Goal: Information Seeking & Learning: Learn about a topic

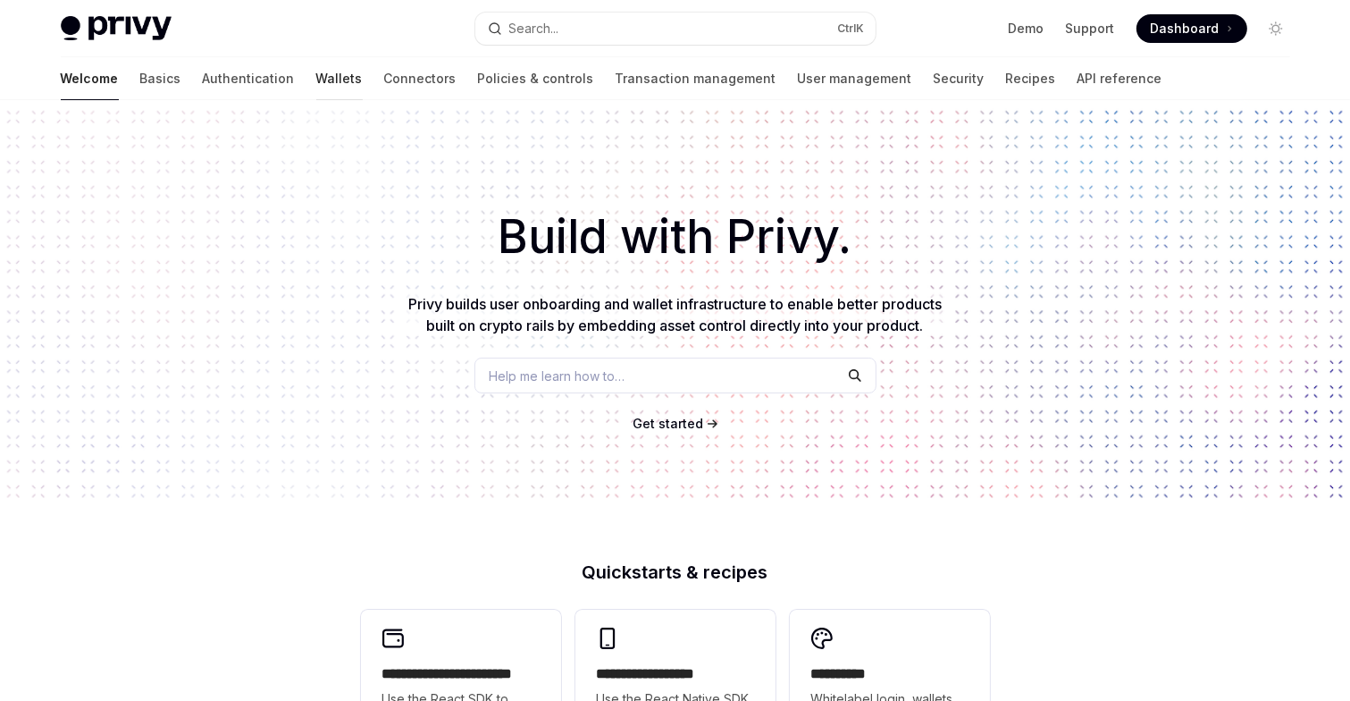
click at [316, 77] on link "Wallets" at bounding box center [339, 78] width 46 height 43
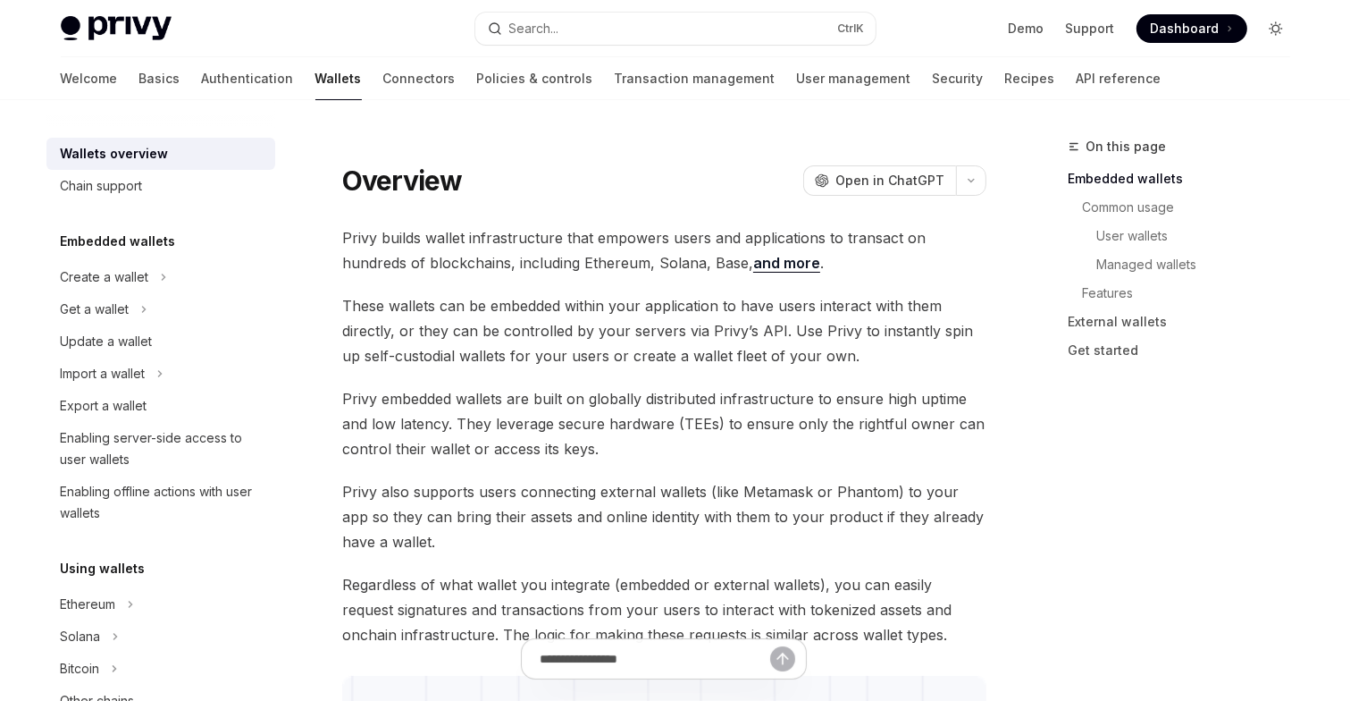
click at [1277, 33] on icon "Toggle dark mode" at bounding box center [1276, 28] width 14 height 14
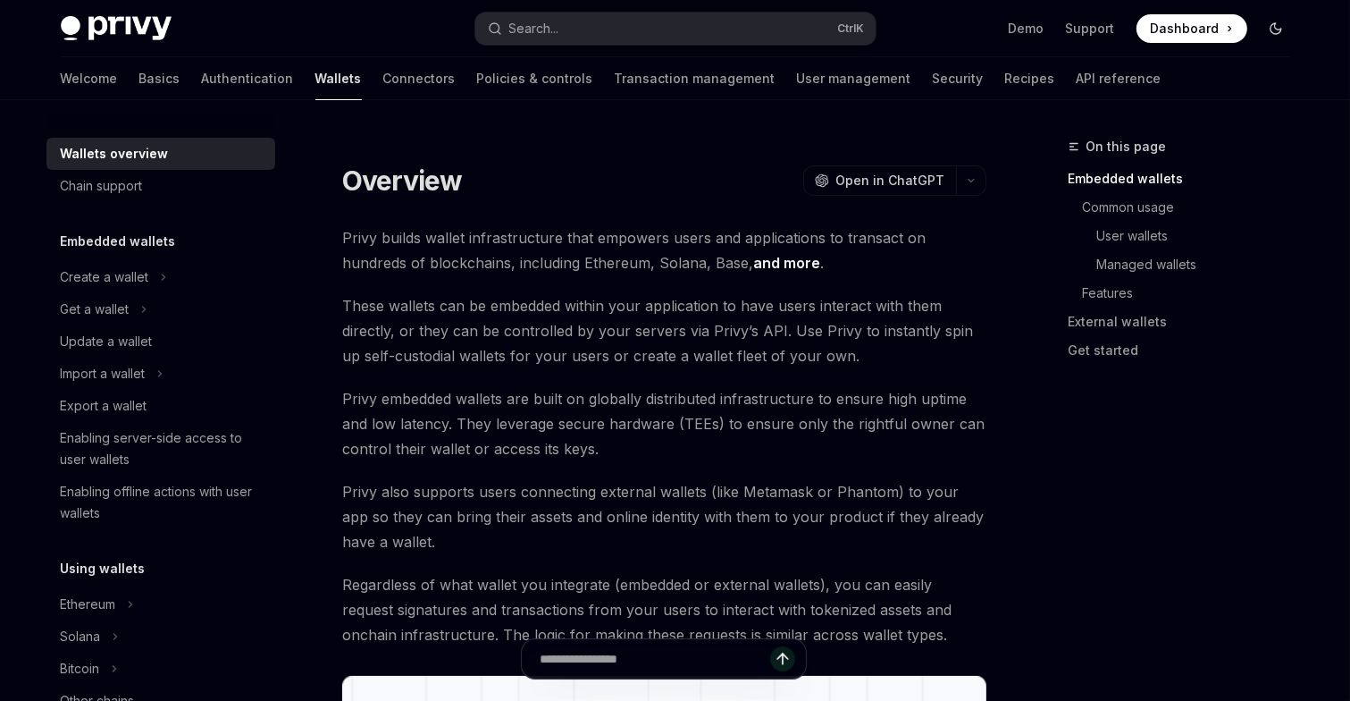
click at [1277, 33] on icon "Toggle dark mode" at bounding box center [1276, 28] width 11 height 11
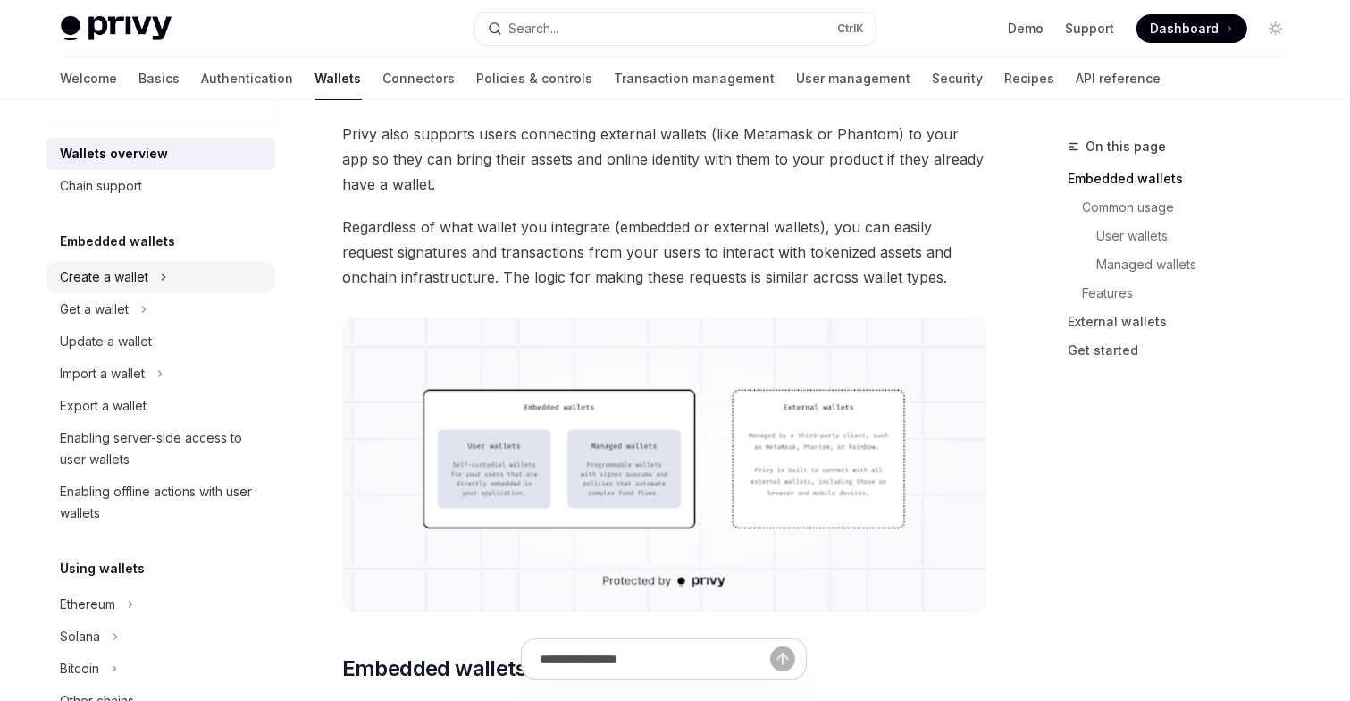
click at [125, 273] on div "Create a wallet" at bounding box center [105, 276] width 88 height 21
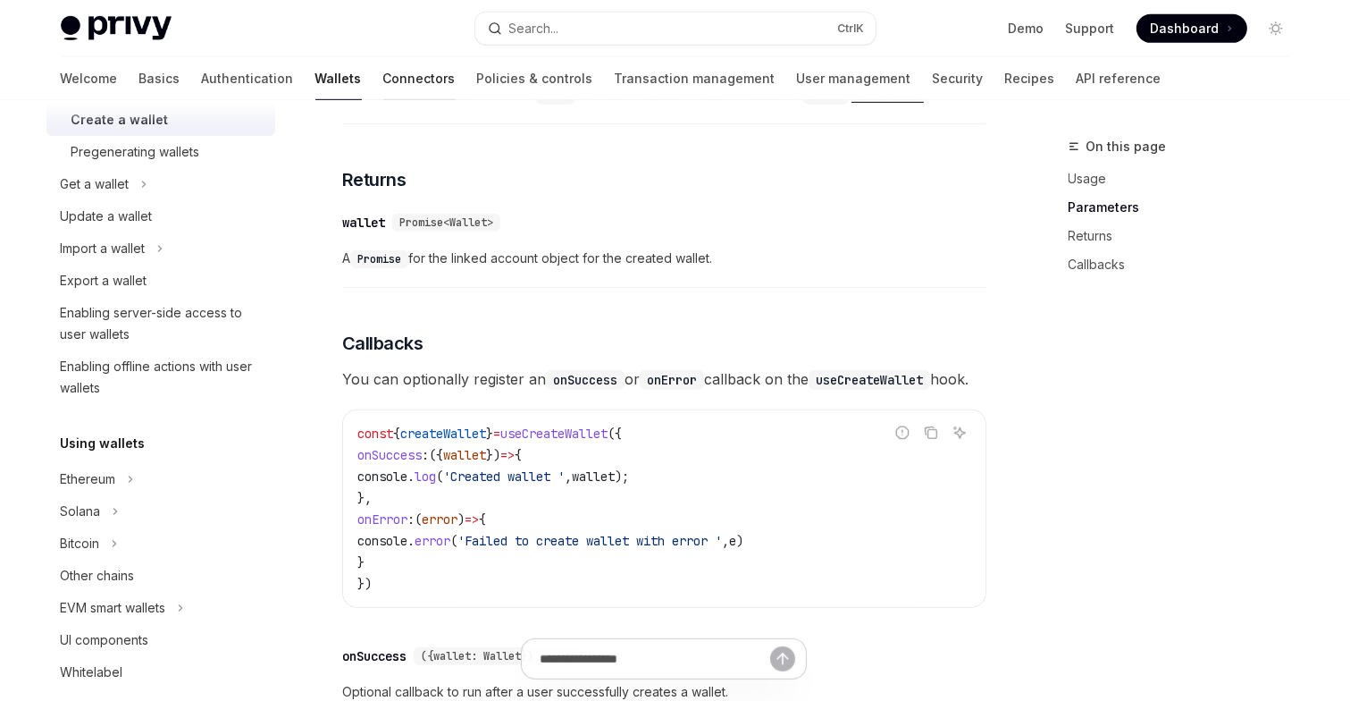
scroll to position [184, 0]
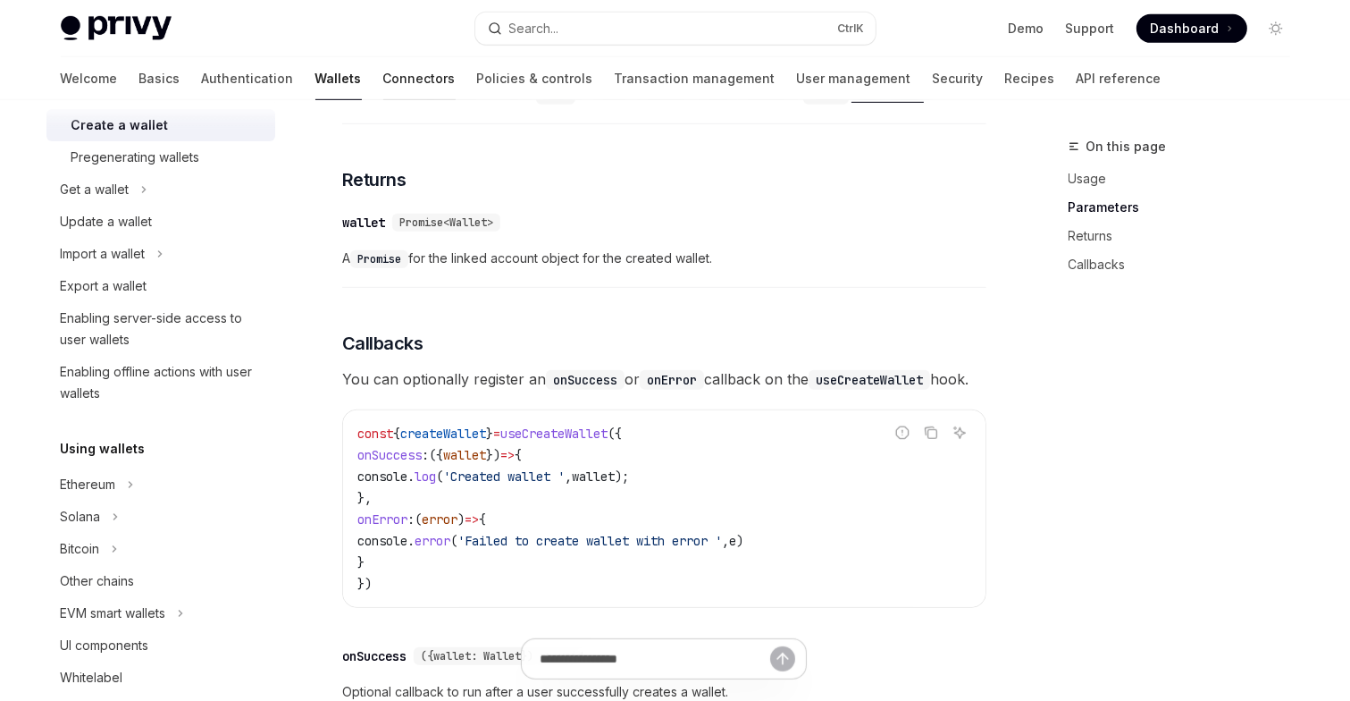
click at [383, 77] on link "Connectors" at bounding box center [419, 78] width 72 height 43
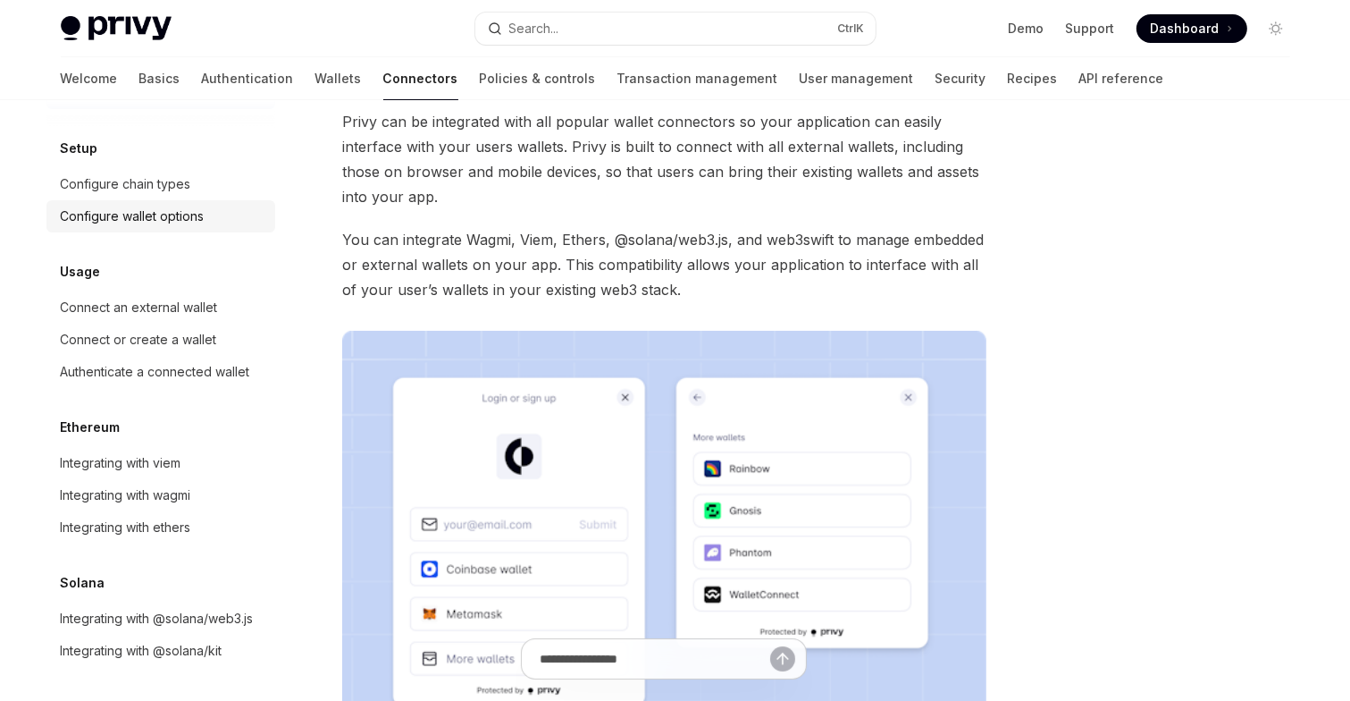
scroll to position [75, 0]
click at [158, 295] on div "Connect an external wallet" at bounding box center [139, 305] width 157 height 21
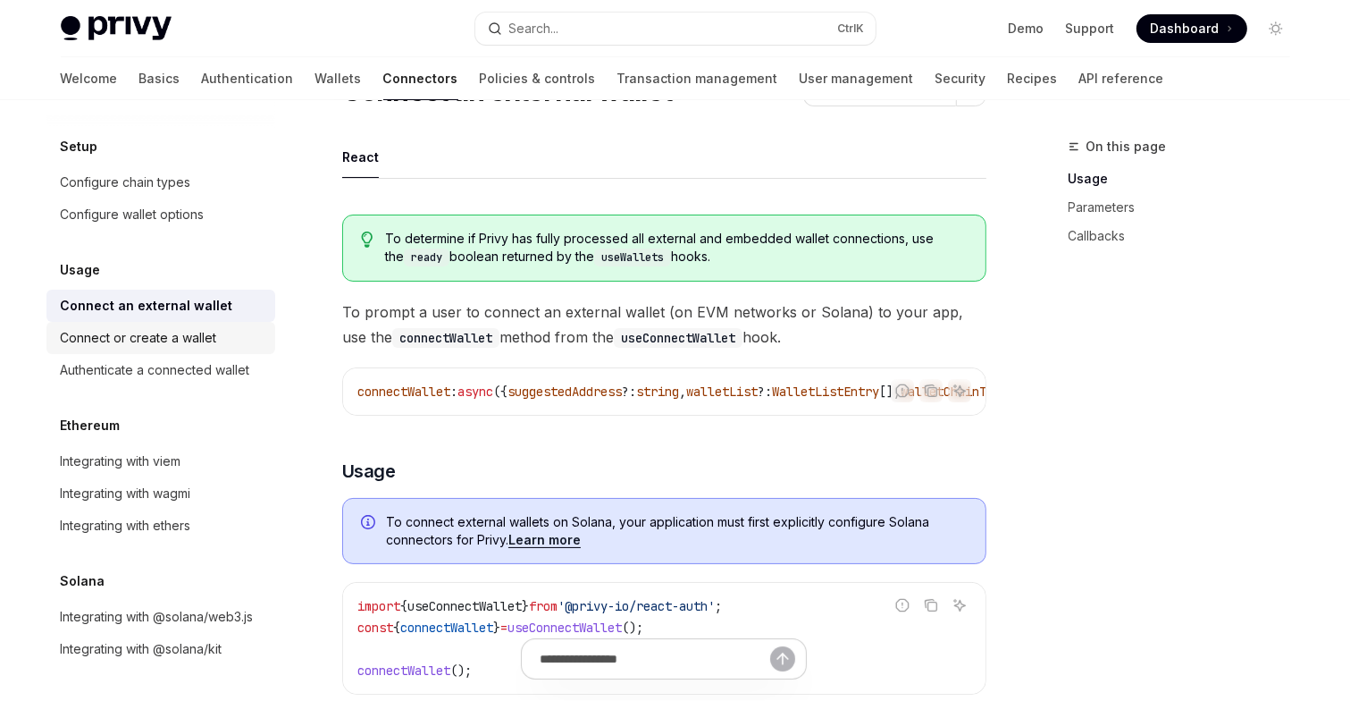
click at [142, 327] on div "Connect or create a wallet" at bounding box center [139, 337] width 156 height 21
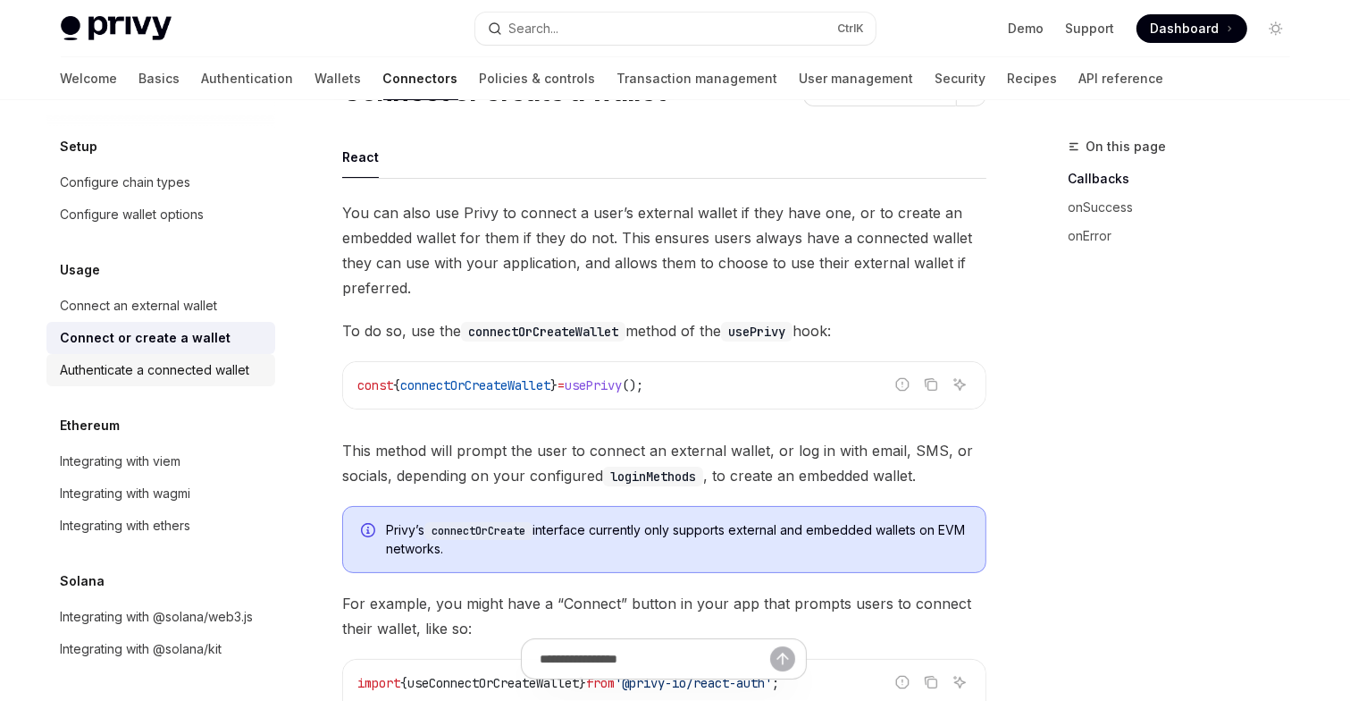
click at [152, 359] on div "Authenticate a connected wallet" at bounding box center [155, 369] width 189 height 21
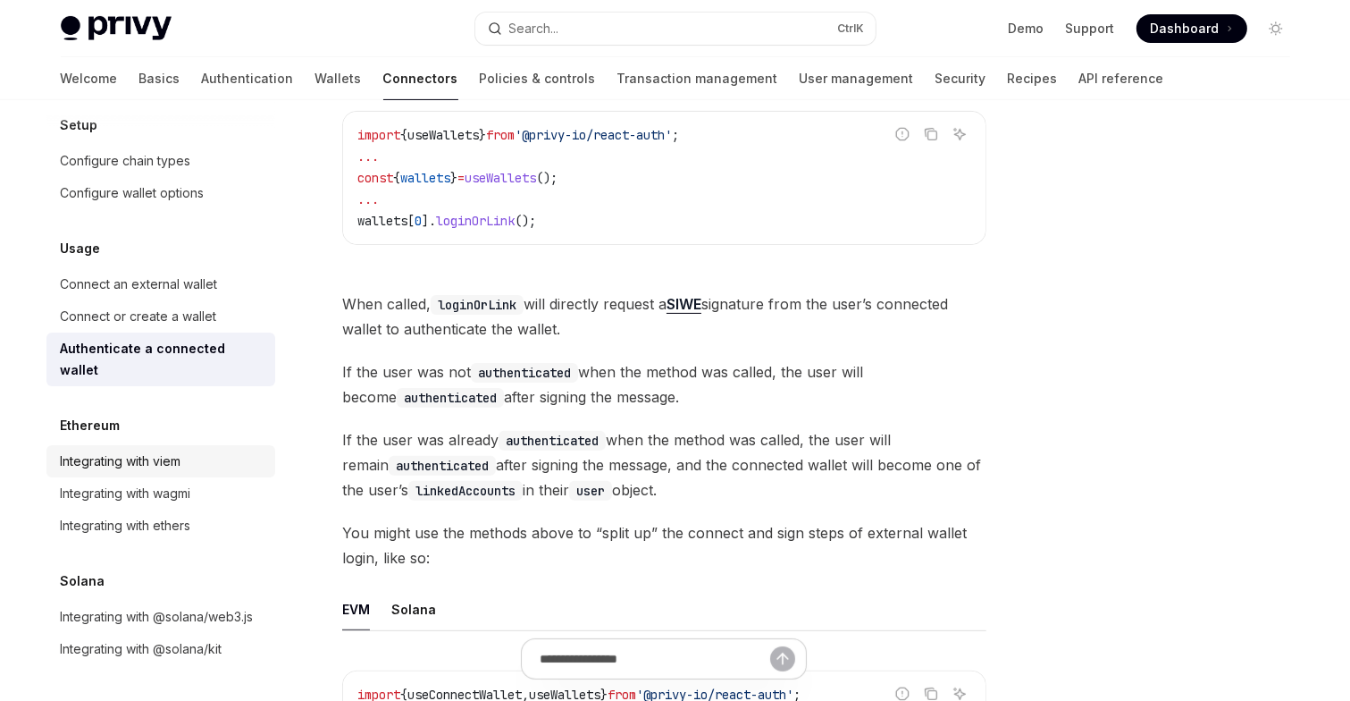
scroll to position [97, 0]
click at [127, 450] on div "Integrating with viem" at bounding box center [121, 460] width 121 height 21
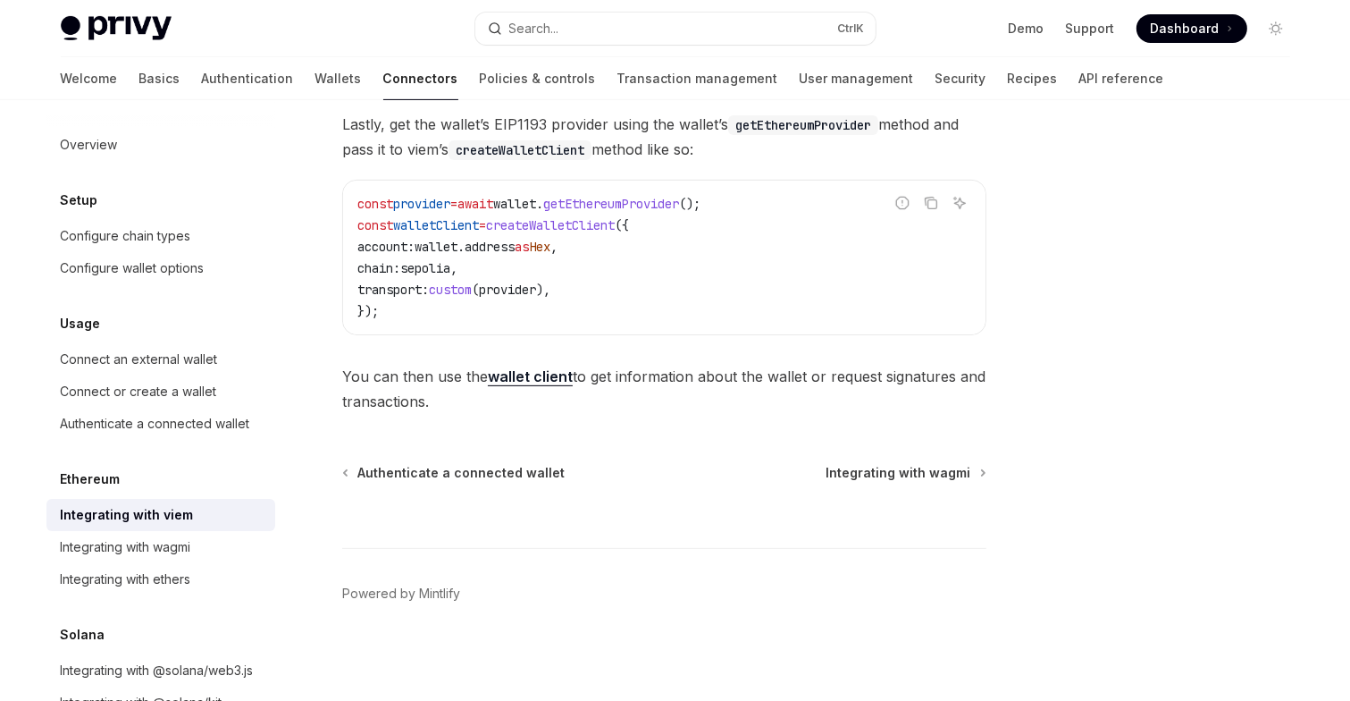
click at [383, 77] on link "Connectors" at bounding box center [420, 78] width 75 height 43
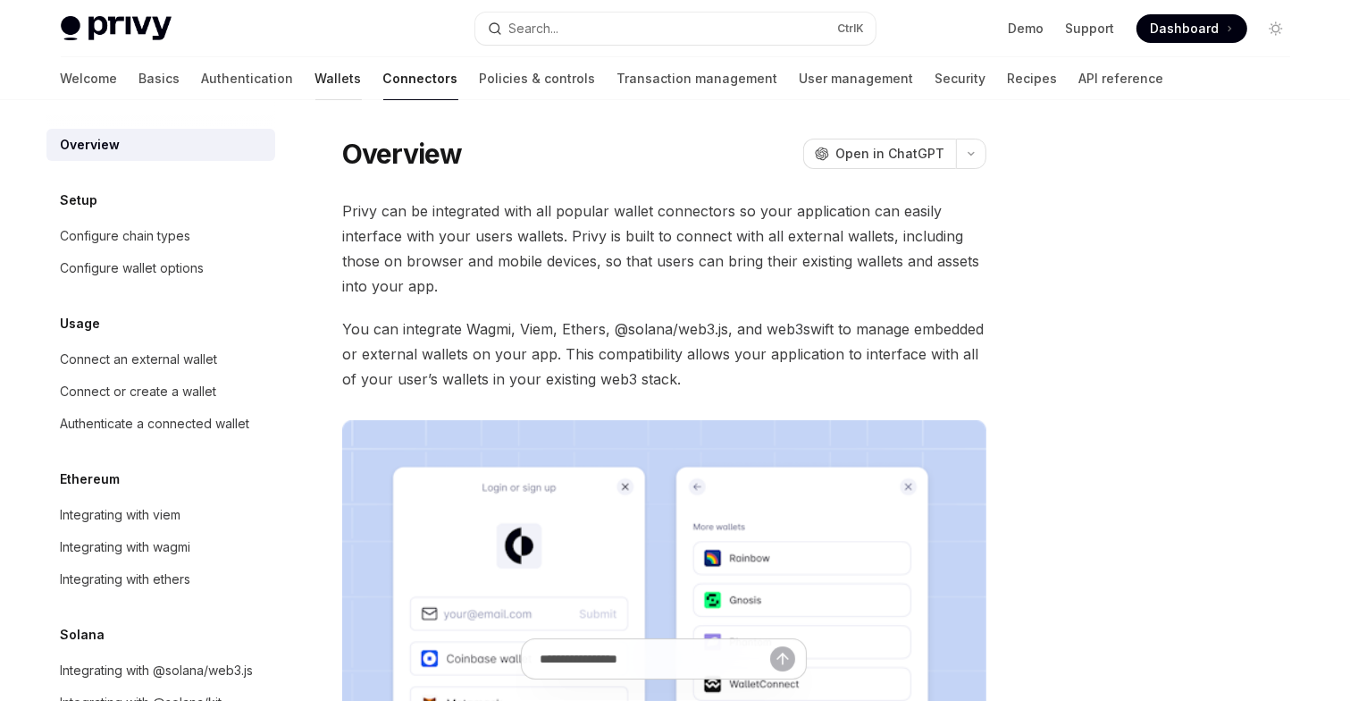
click at [315, 76] on link "Wallets" at bounding box center [338, 78] width 46 height 43
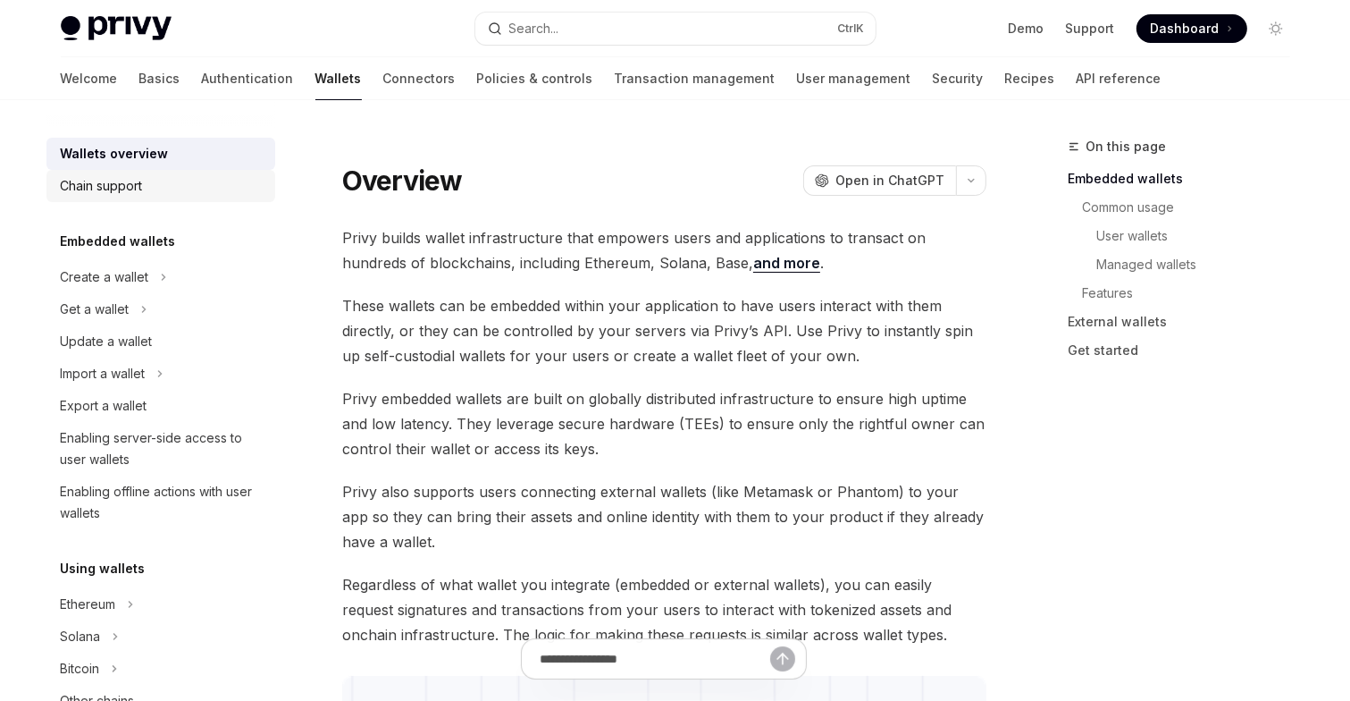
click at [111, 182] on div "Chain support" at bounding box center [102, 185] width 82 height 21
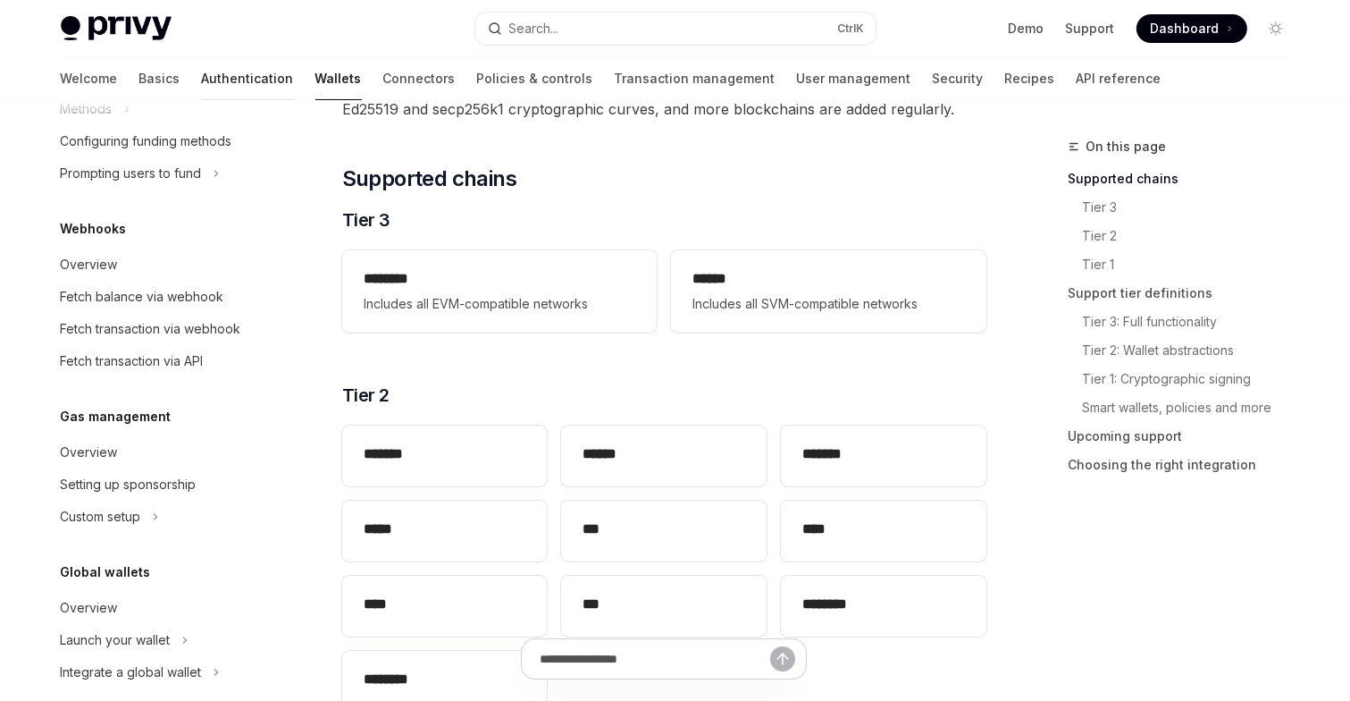
scroll to position [745, 0]
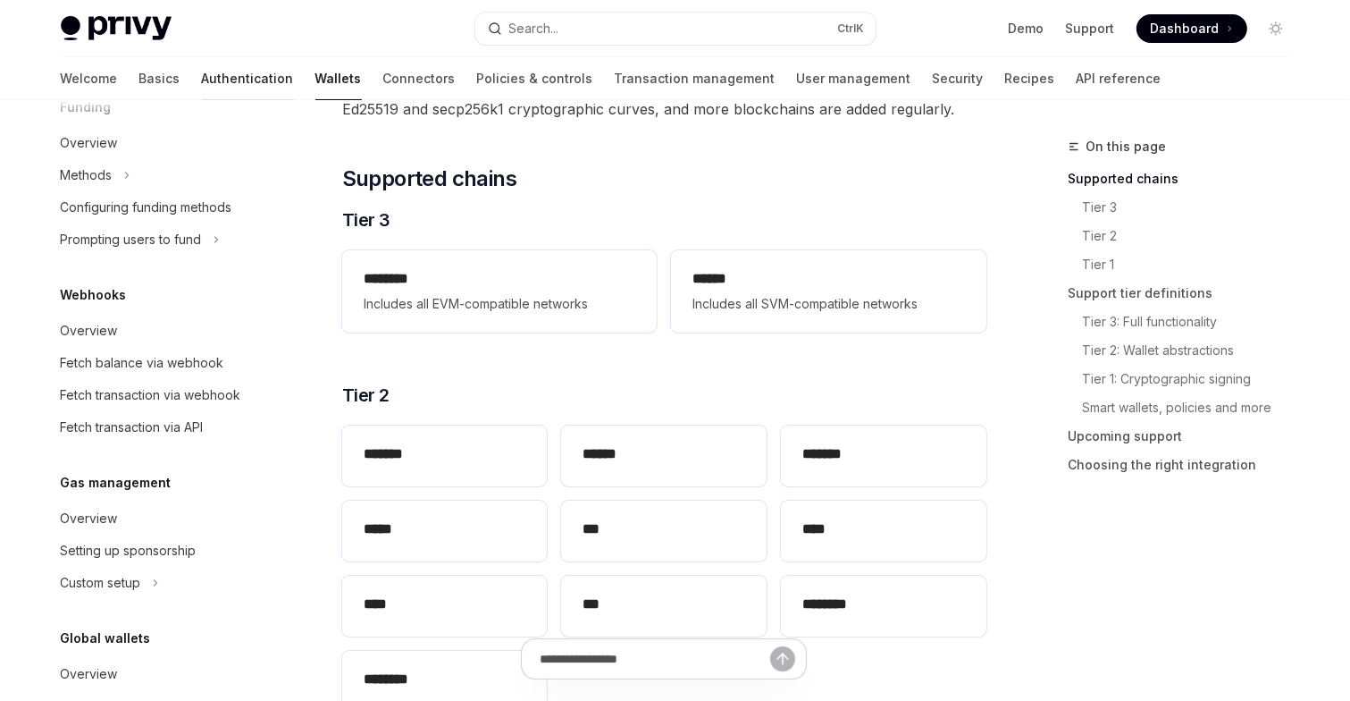
click at [202, 75] on link "Authentication" at bounding box center [248, 78] width 92 height 43
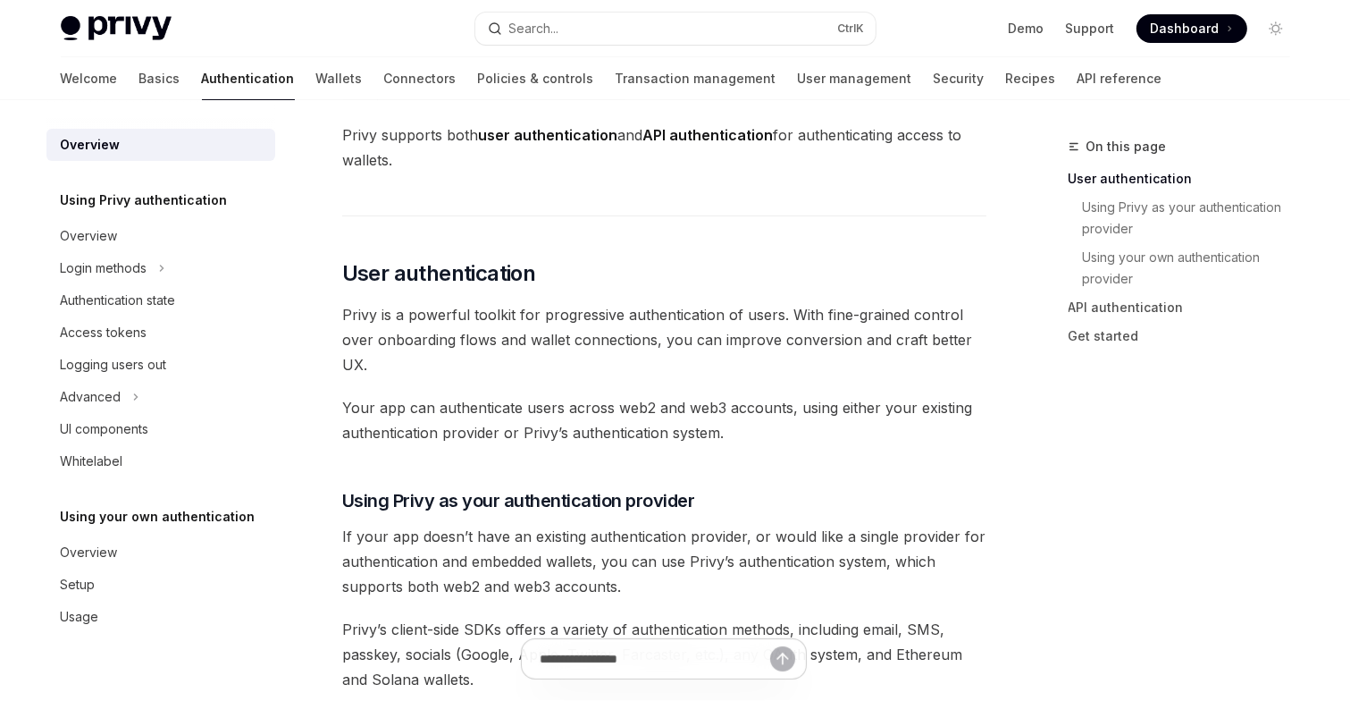
scroll to position [268, 0]
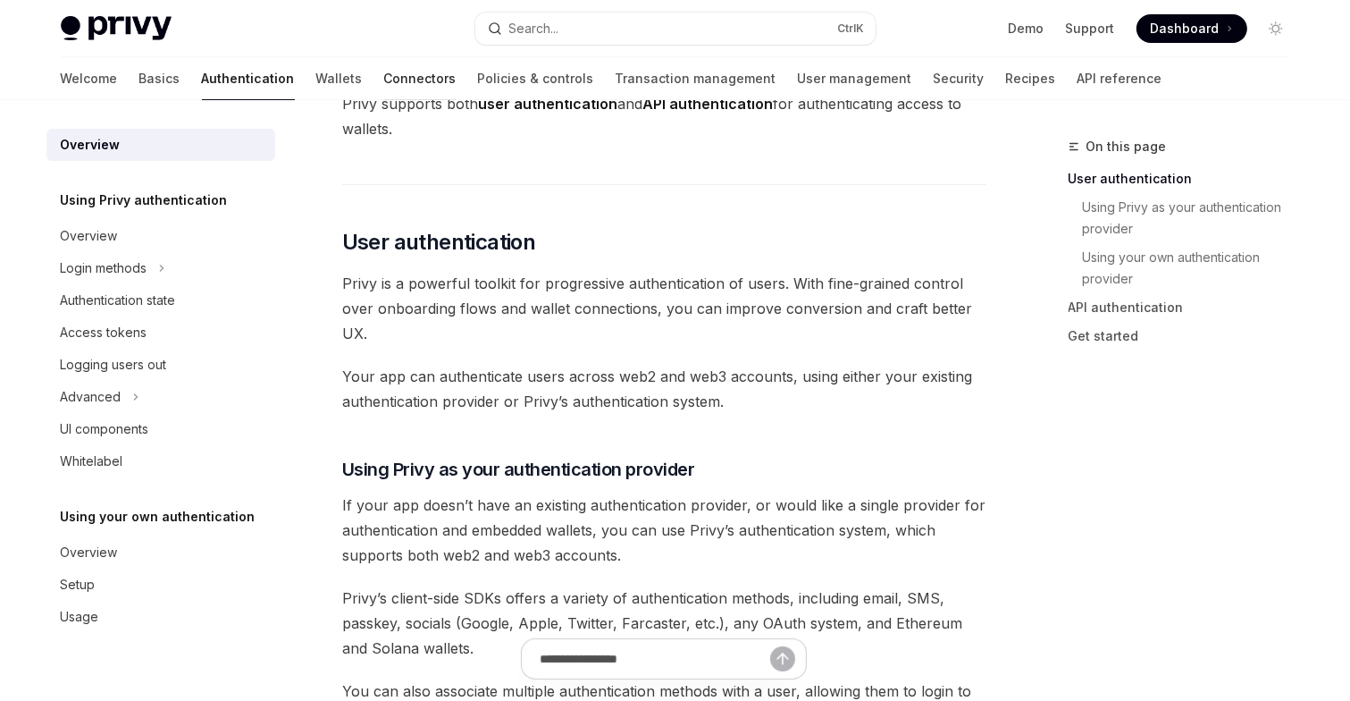
click at [384, 81] on link "Connectors" at bounding box center [420, 78] width 72 height 43
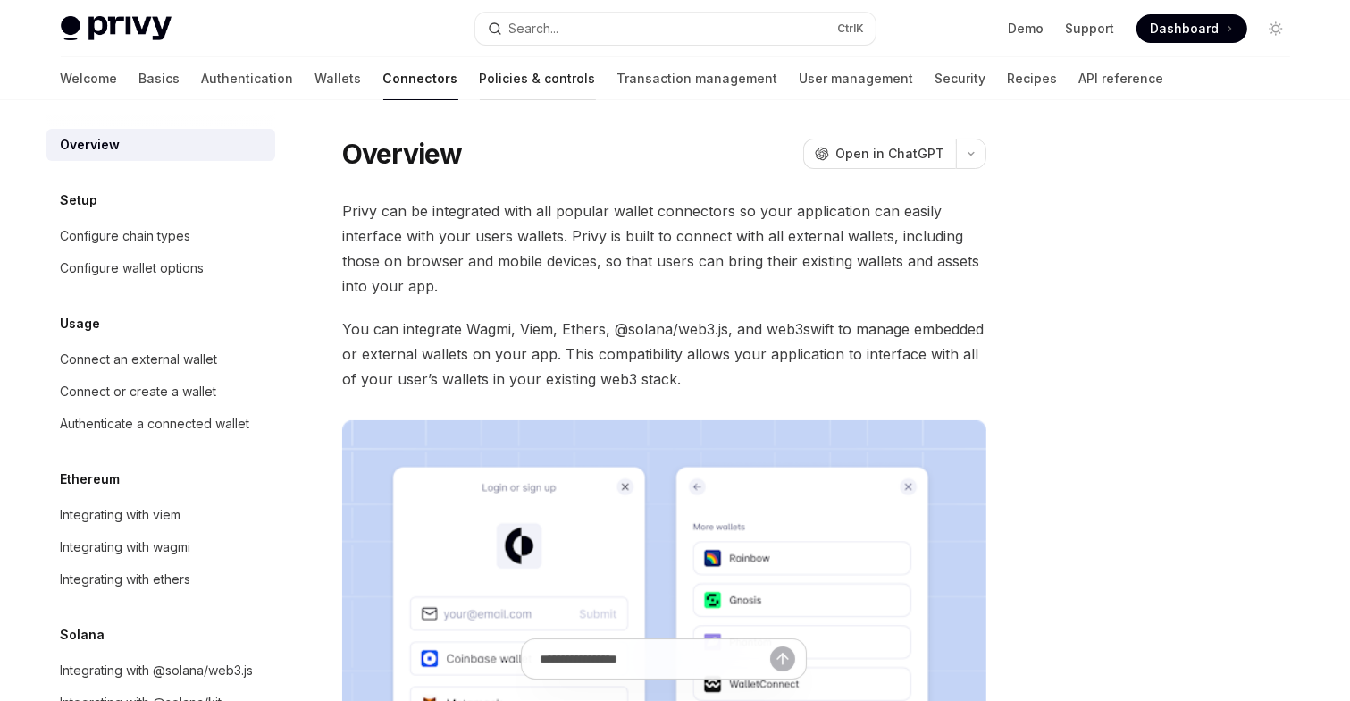
click at [480, 71] on link "Policies & controls" at bounding box center [538, 78] width 116 height 43
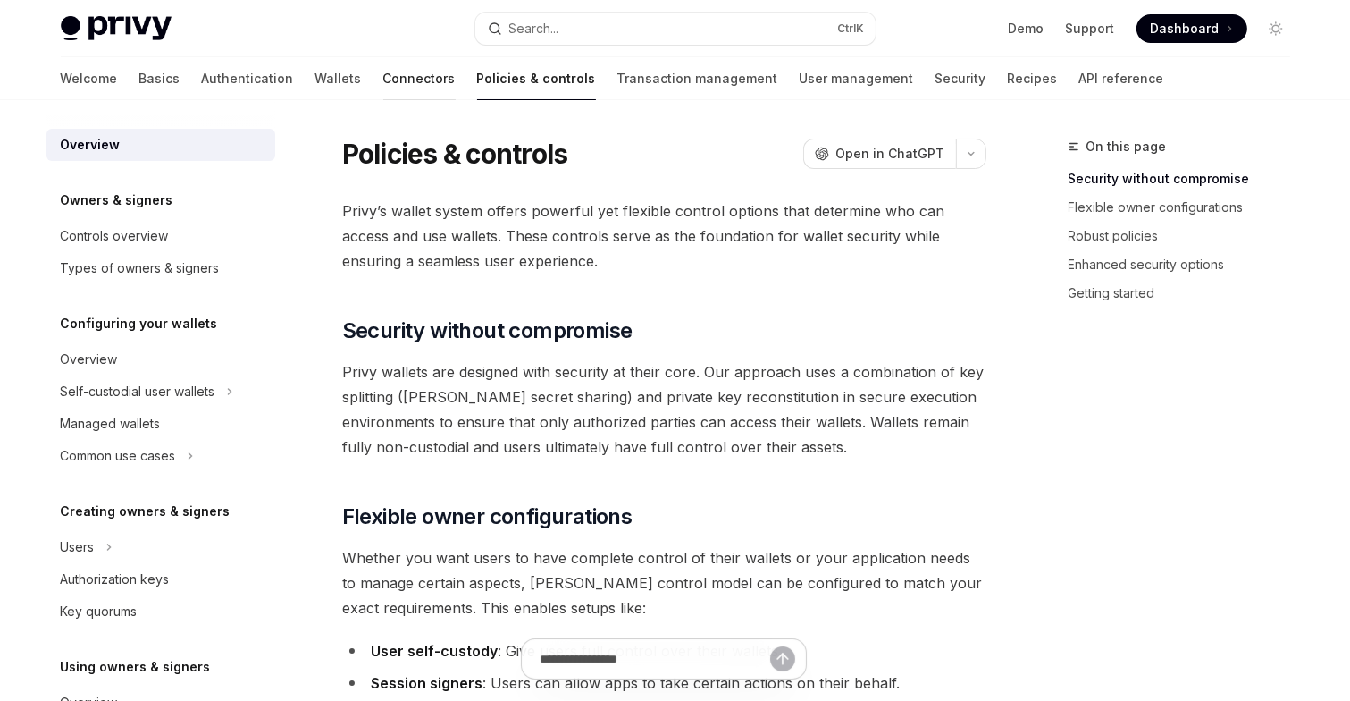
click at [383, 85] on link "Connectors" at bounding box center [419, 78] width 72 height 43
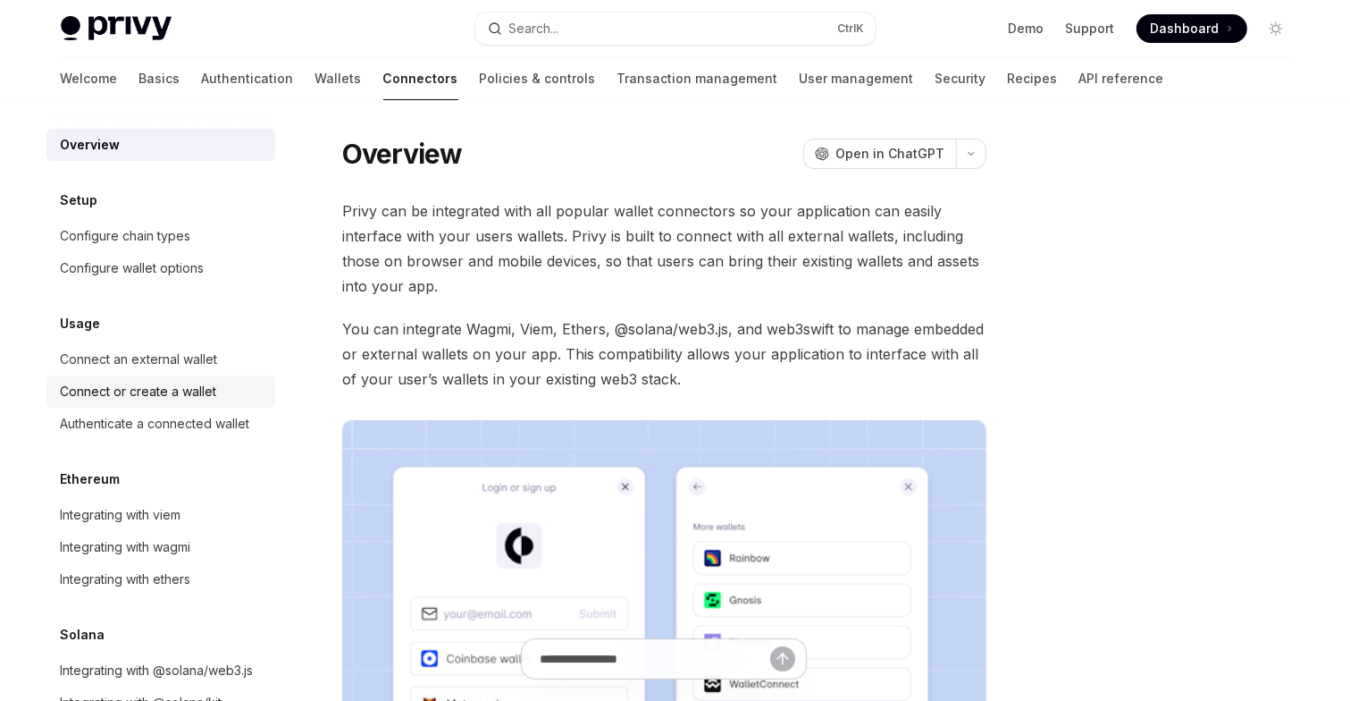
click at [150, 391] on div "Connect or create a wallet" at bounding box center [139, 391] width 156 height 21
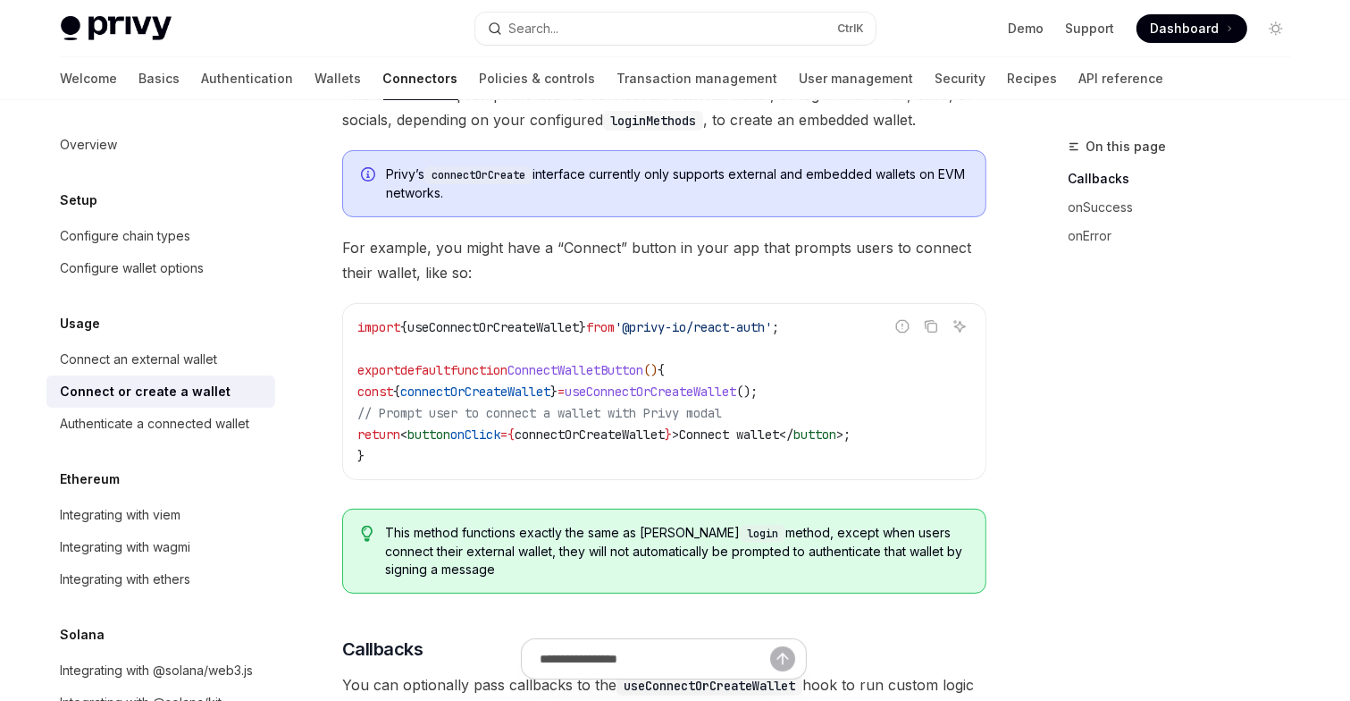
scroll to position [447, 0]
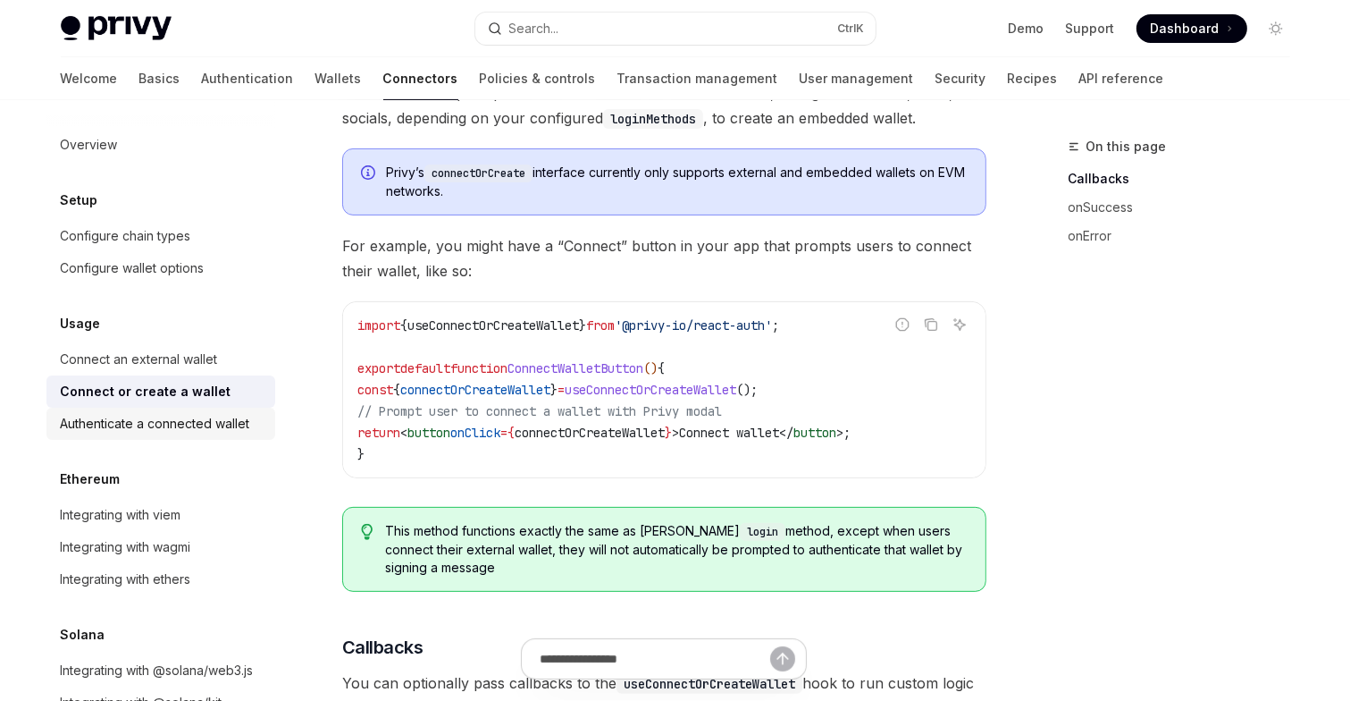
click at [186, 424] on div "Authenticate a connected wallet" at bounding box center [155, 423] width 189 height 21
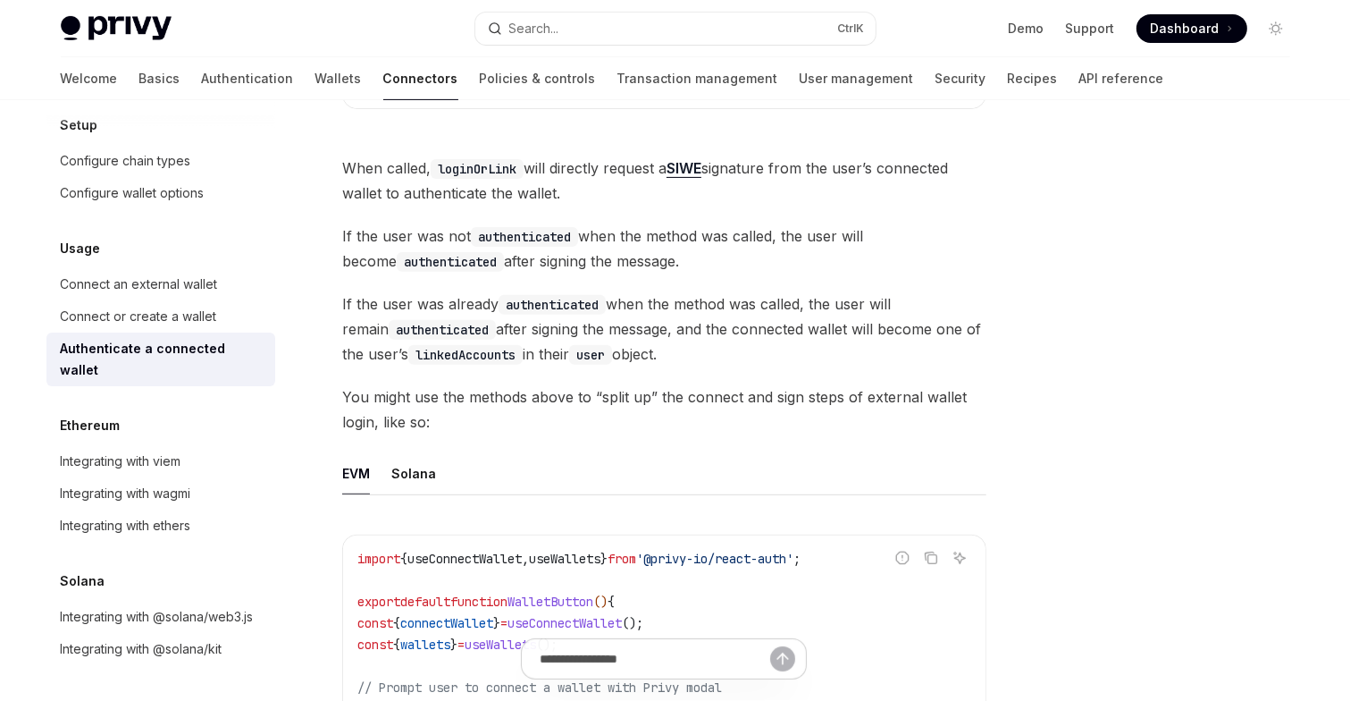
scroll to position [626, 0]
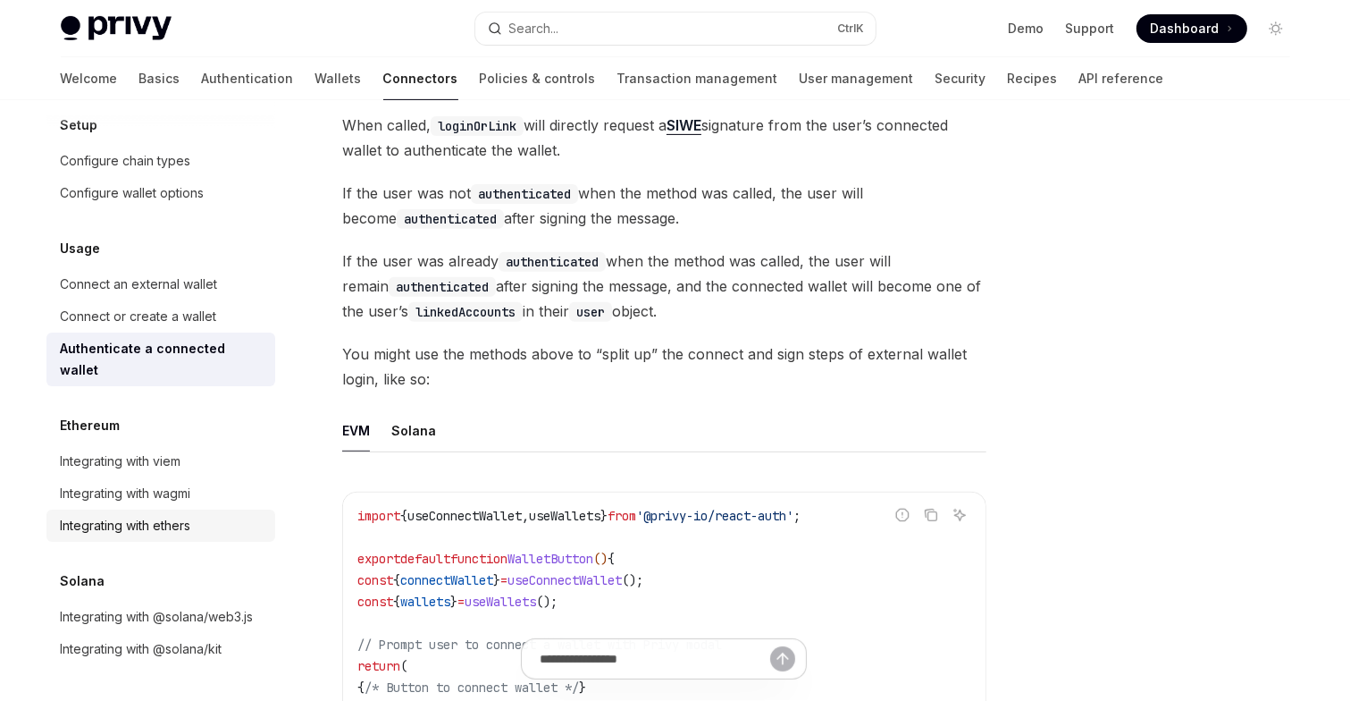
click at [157, 515] on div "Integrating with ethers" at bounding box center [126, 525] width 130 height 21
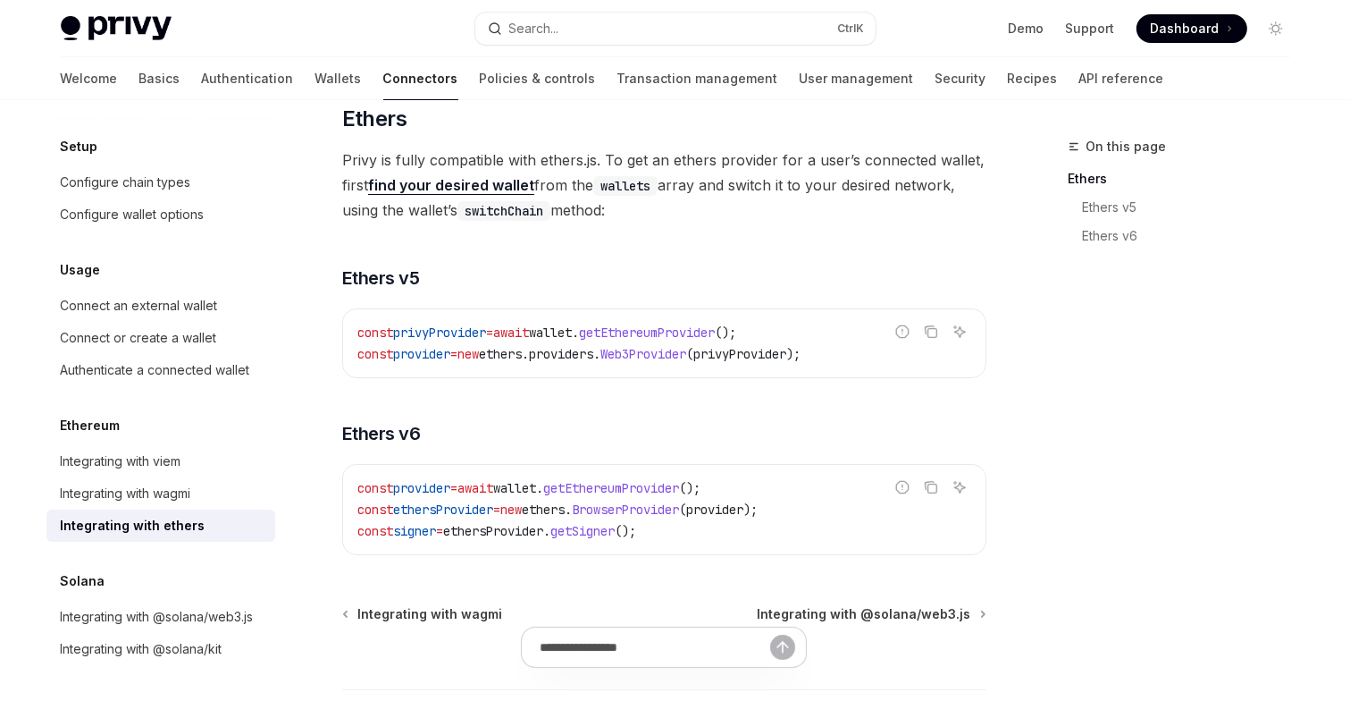
scroll to position [262, 0]
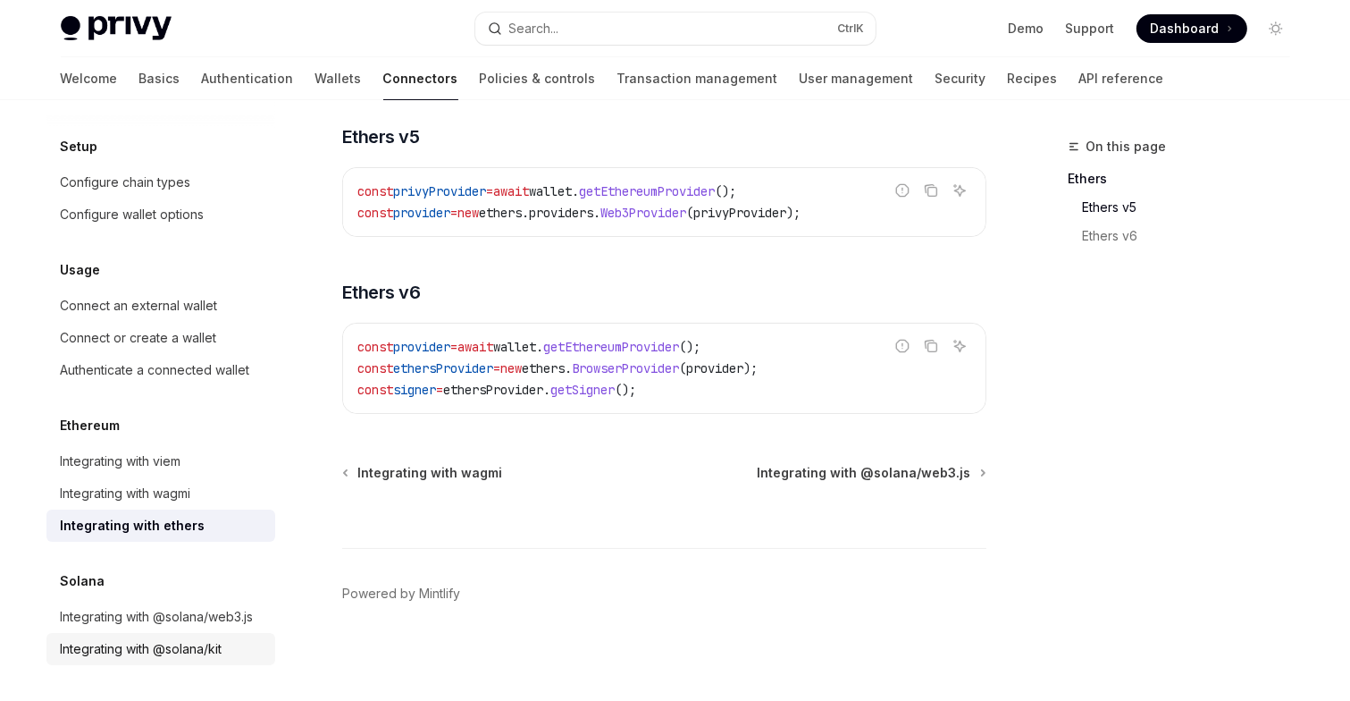
click at [170, 649] on div "Integrating with @solana/kit" at bounding box center [142, 648] width 162 height 21
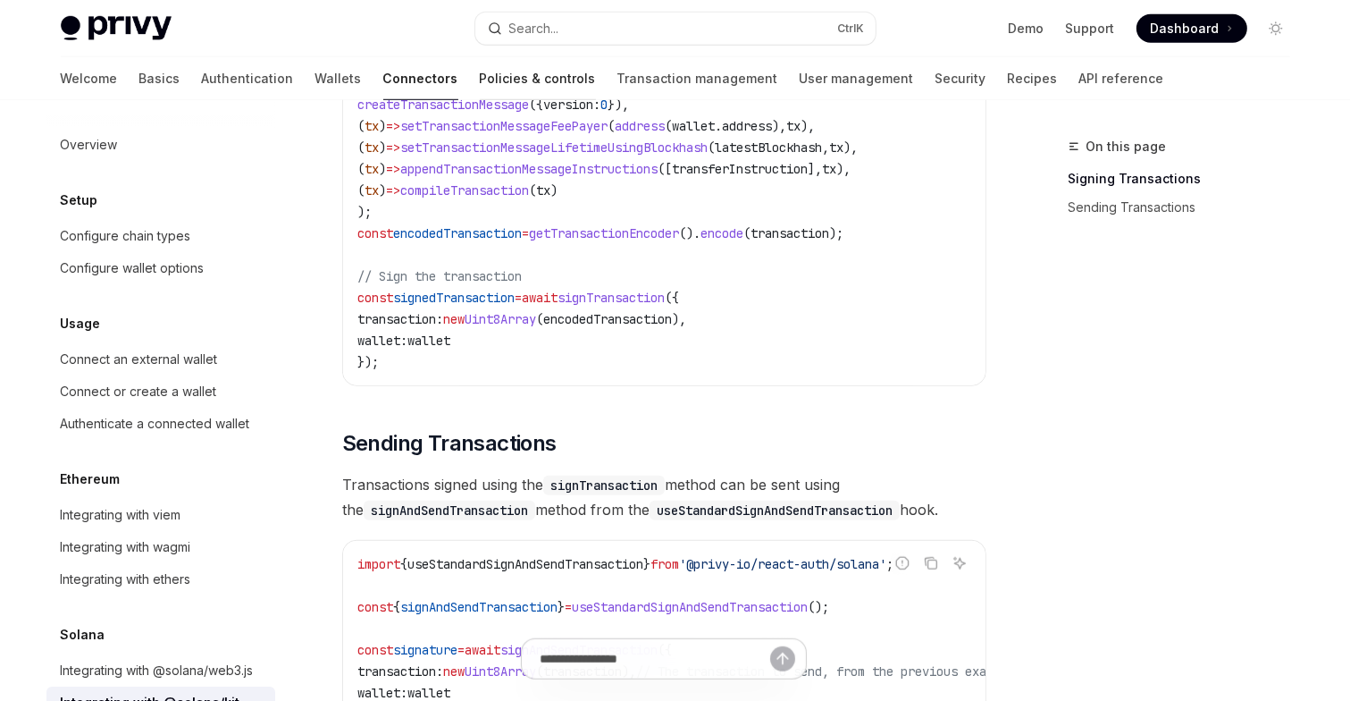
click at [480, 74] on link "Policies & controls" at bounding box center [538, 78] width 116 height 43
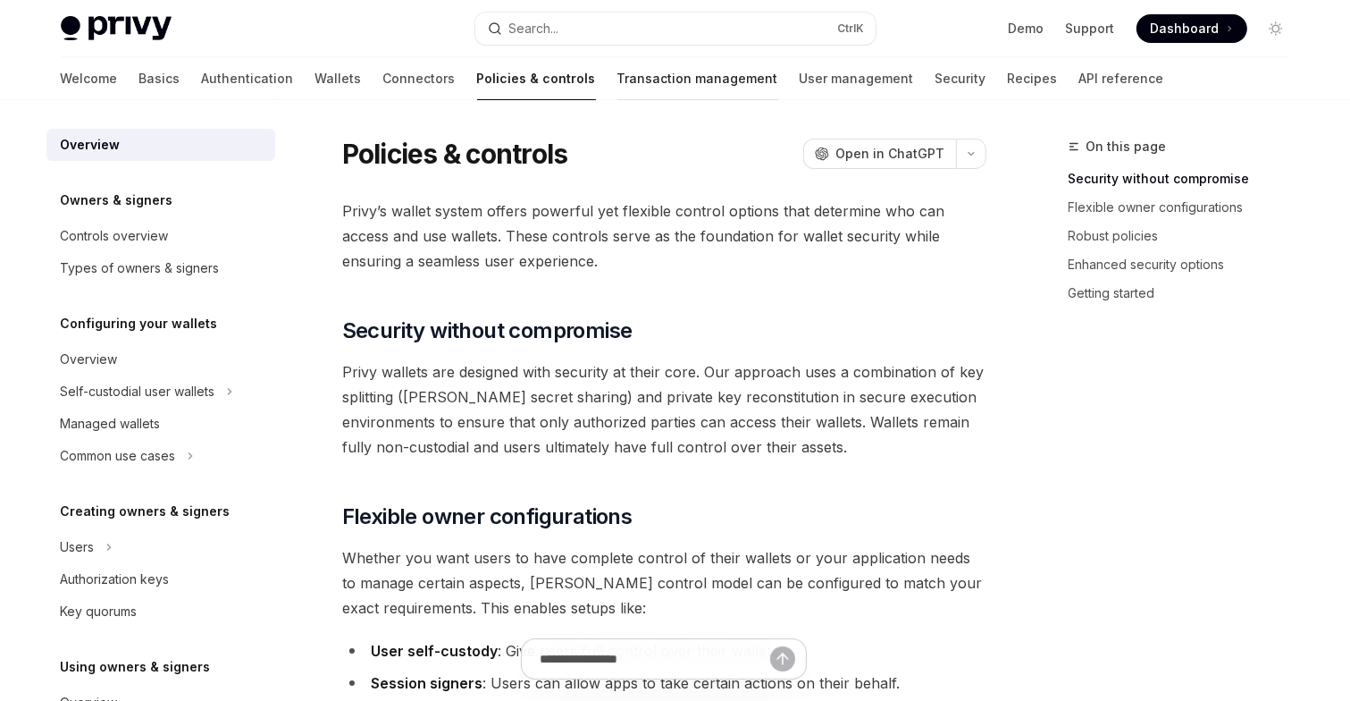
click at [618, 77] on link "Transaction management" at bounding box center [698, 78] width 161 height 43
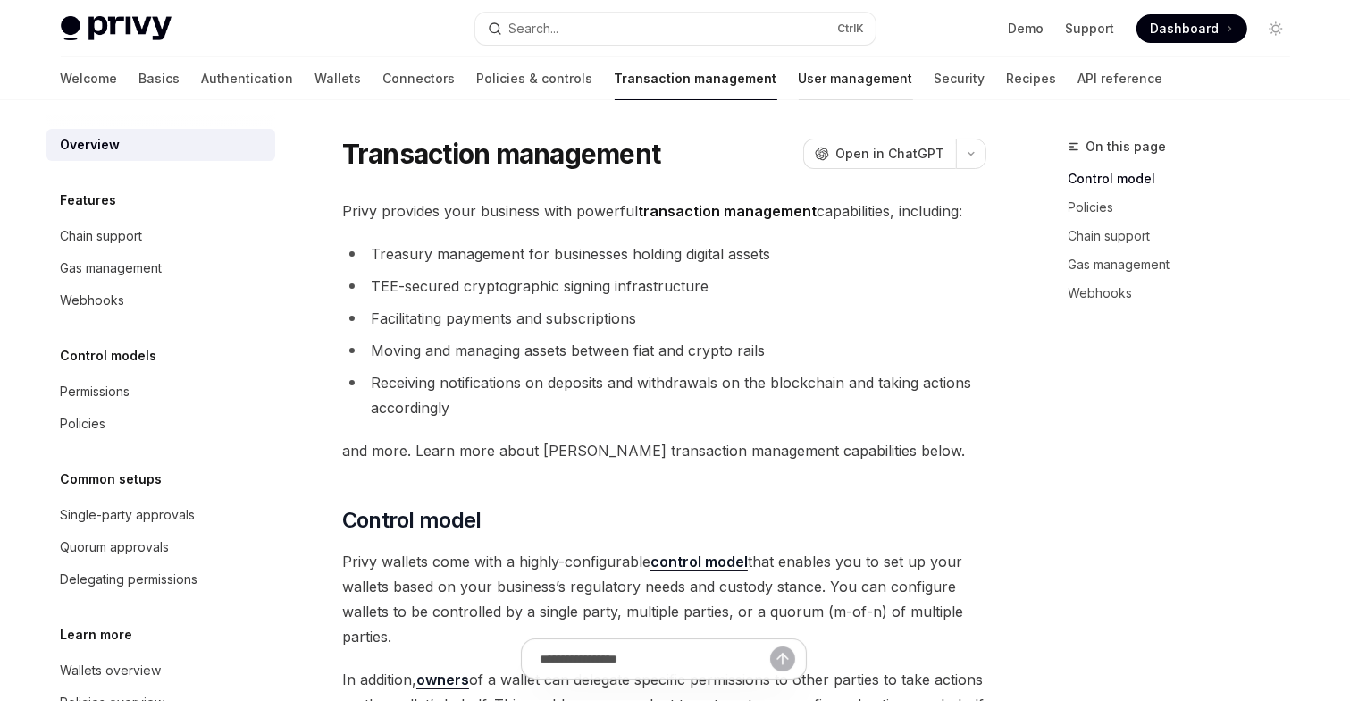
click at [799, 77] on link "User management" at bounding box center [856, 78] width 114 height 43
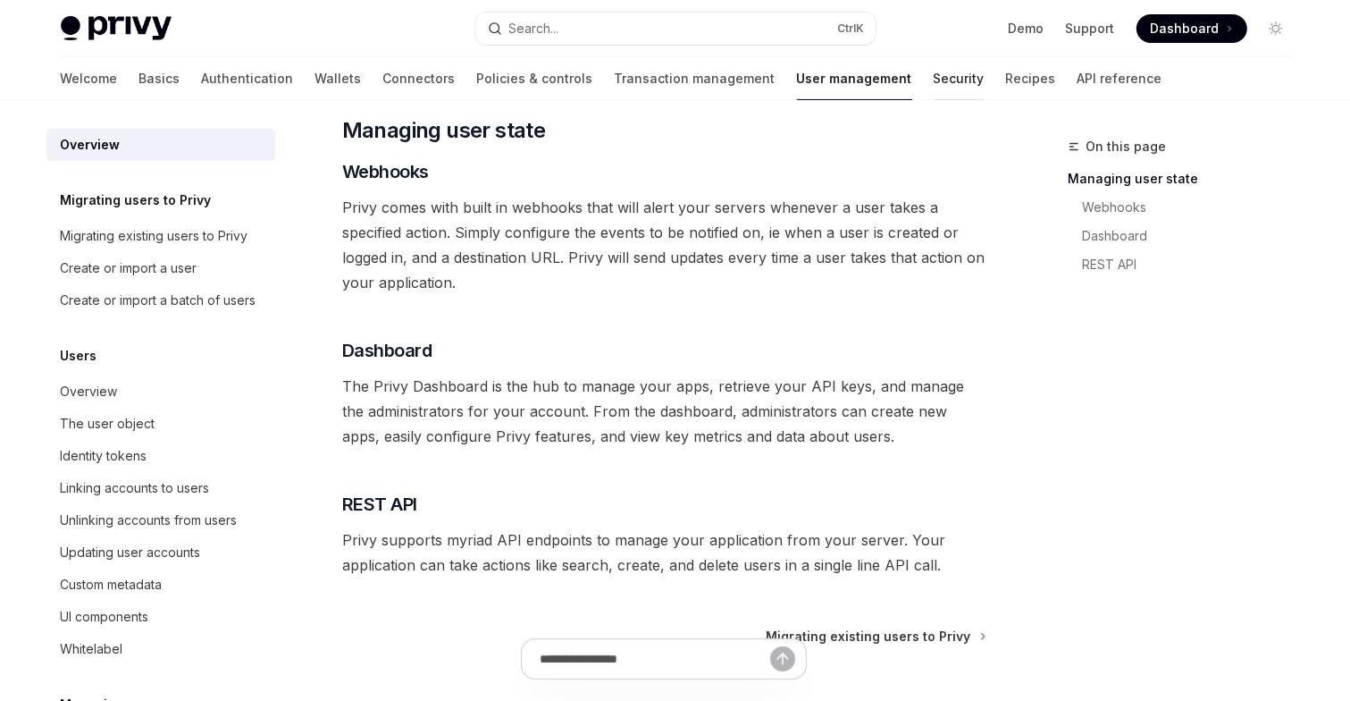
click at [934, 80] on link "Security" at bounding box center [959, 78] width 51 height 43
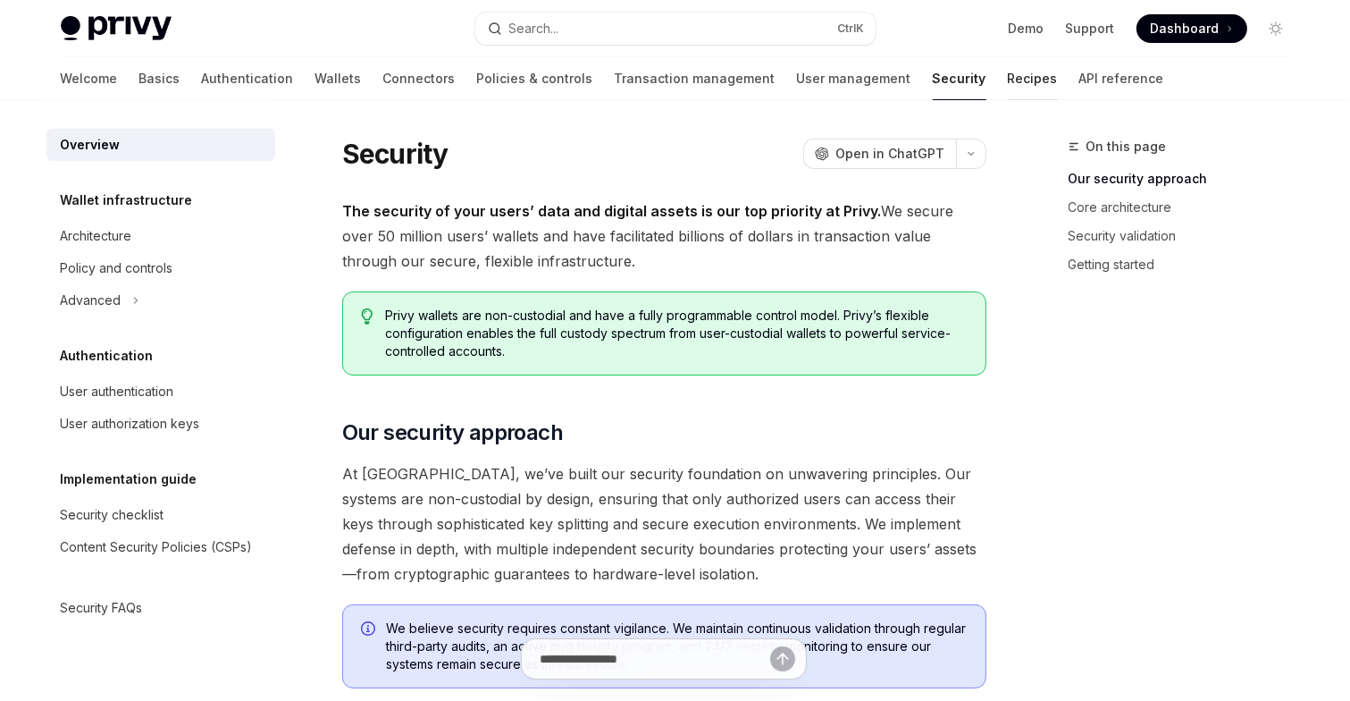
click at [1008, 80] on link "Recipes" at bounding box center [1033, 78] width 50 height 43
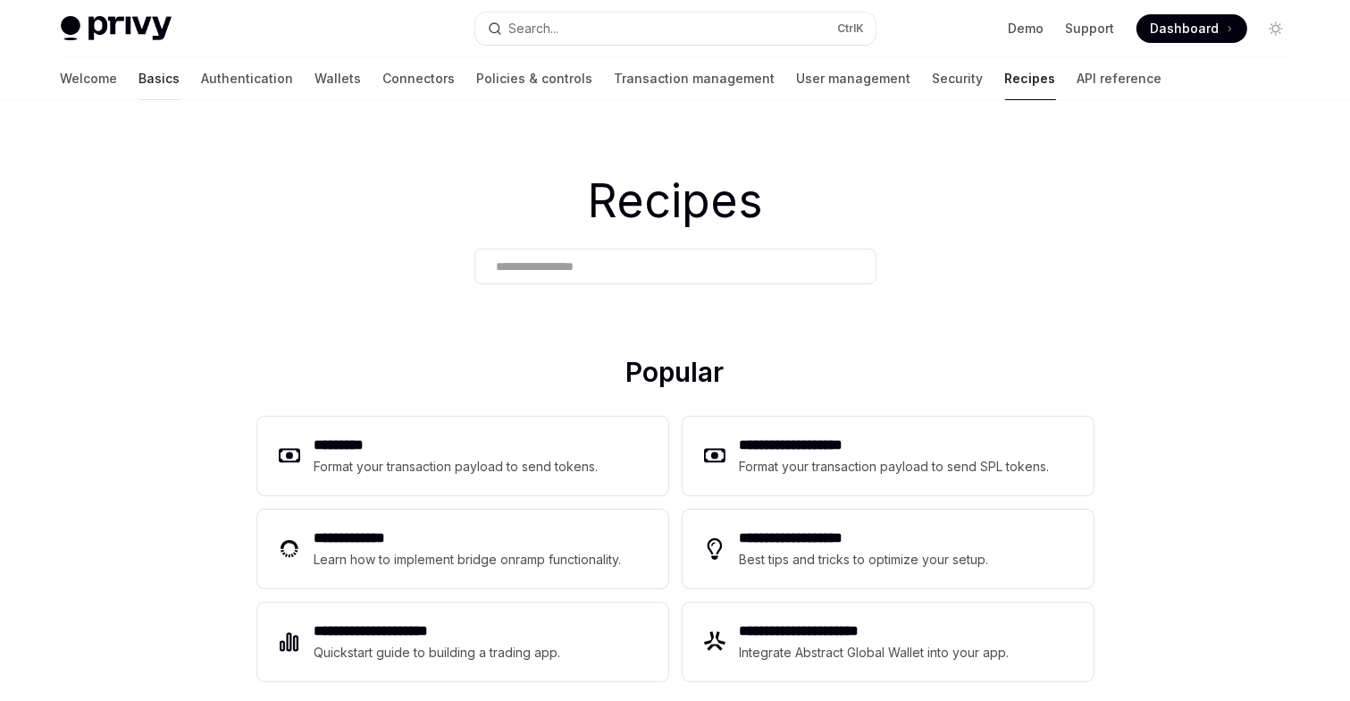
click at [139, 77] on link "Basics" at bounding box center [159, 78] width 41 height 43
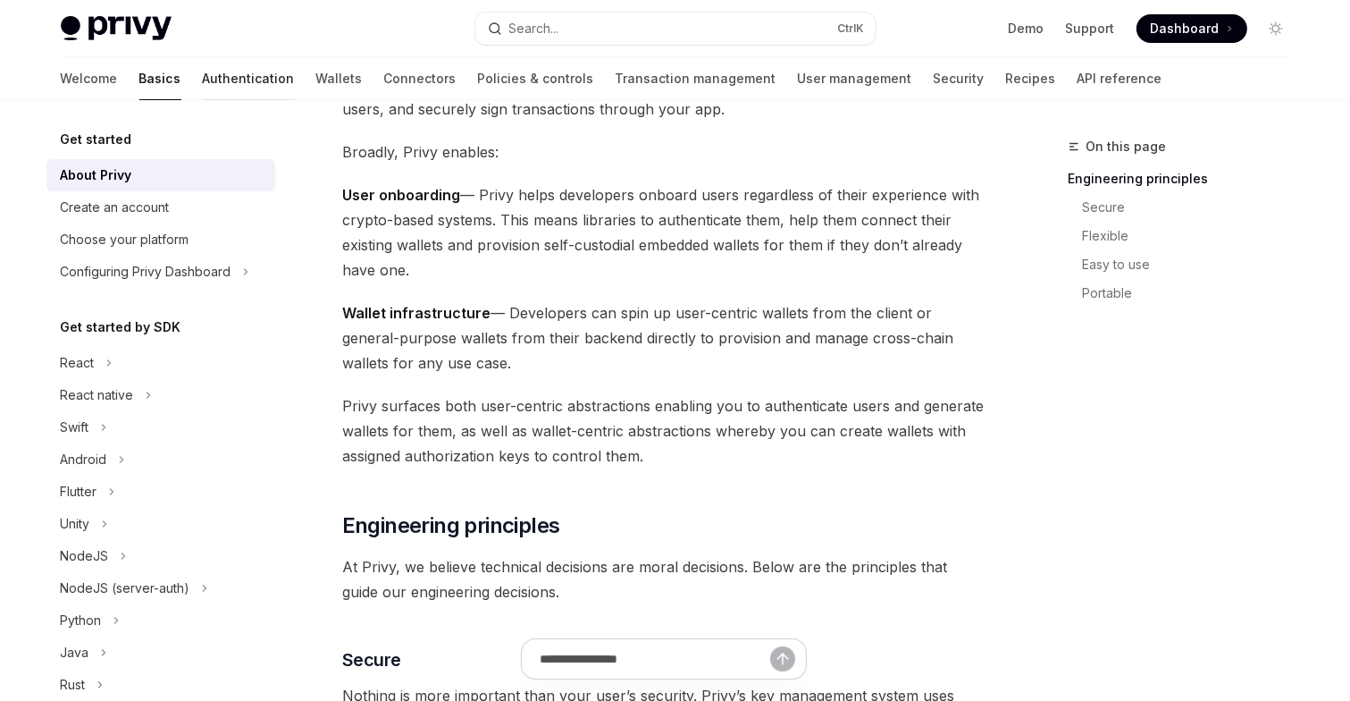
click at [203, 72] on link "Authentication" at bounding box center [249, 78] width 92 height 43
type textarea "*"
